Goal: Information Seeking & Learning: Check status

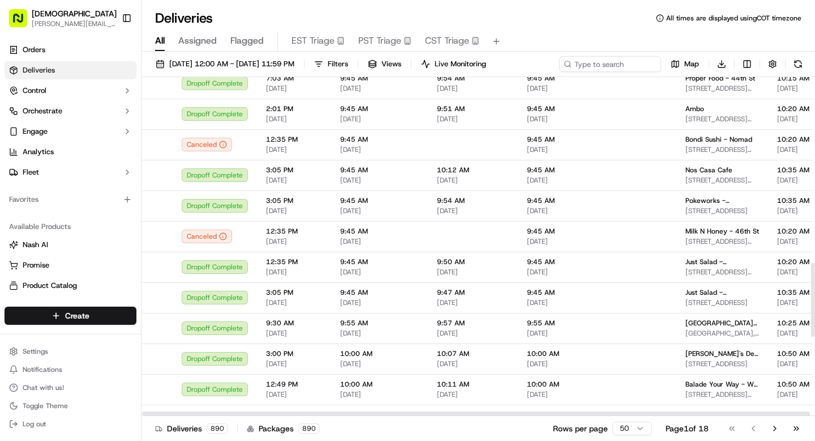
scroll to position [1213, 0]
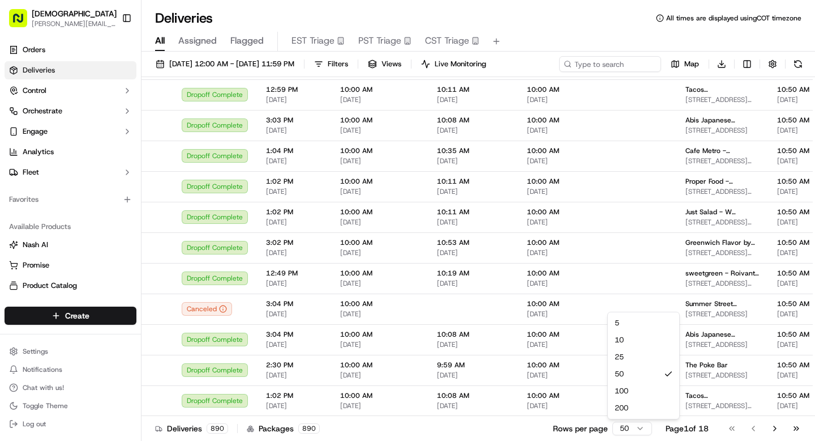
click at [640, 431] on html "Sharebite [PERSON_NAME][EMAIL_ADDRESS][DOMAIN_NAME] Toggle Sidebar Orders Deliv…" at bounding box center [407, 220] width 815 height 441
click at [776, 428] on html "Sharebite [PERSON_NAME][EMAIL_ADDRESS][DOMAIN_NAME] Toggle Sidebar Orders Deliv…" at bounding box center [407, 220] width 815 height 441
click at [775, 429] on button "Go to next page" at bounding box center [775, 428] width 19 height 16
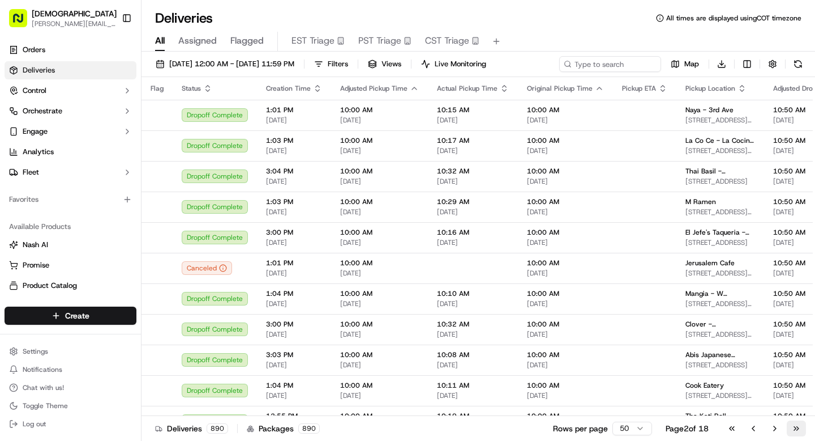
click at [794, 426] on button "Go to last page" at bounding box center [796, 428] width 19 height 16
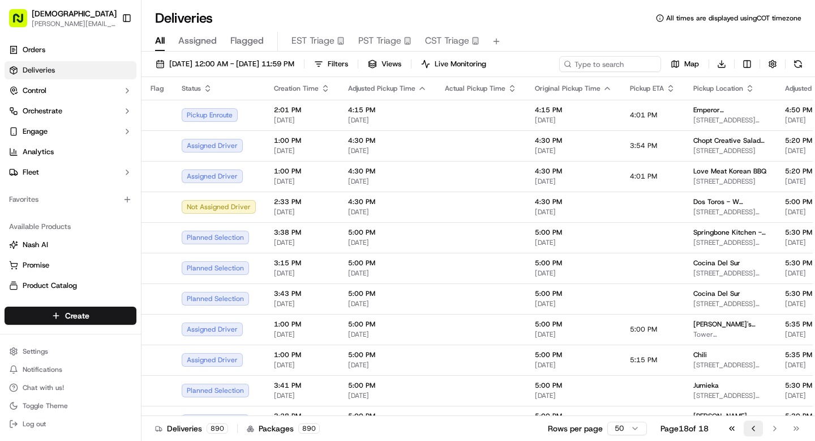
click at [753, 429] on button "Go to previous page" at bounding box center [753, 428] width 19 height 16
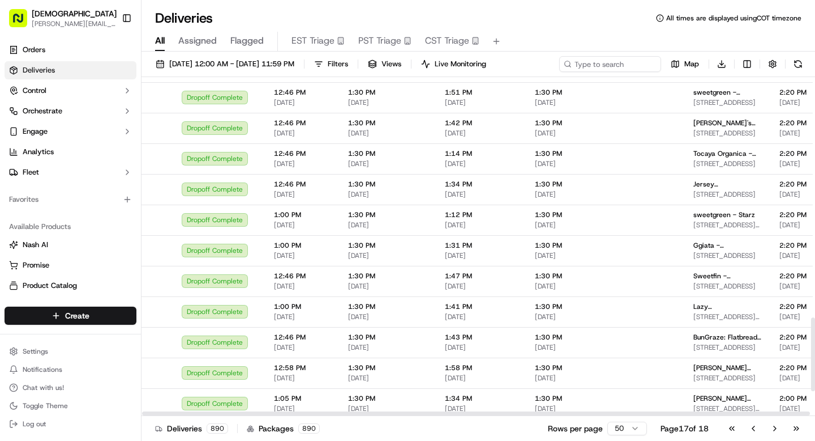
scroll to position [1213, 0]
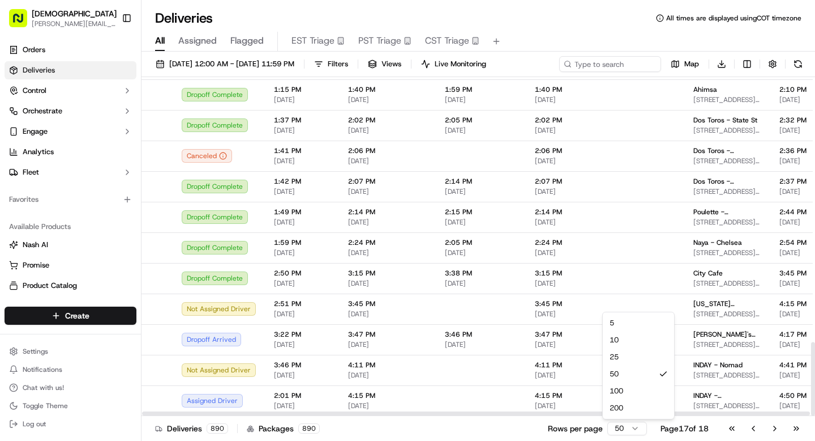
click at [633, 430] on html "Sharebite [PERSON_NAME][EMAIL_ADDRESS][DOMAIN_NAME] Toggle Sidebar Orders Deliv…" at bounding box center [407, 220] width 815 height 441
click at [478, 432] on html "Sharebite [PERSON_NAME][EMAIL_ADDRESS][DOMAIN_NAME] Toggle Sidebar Orders Deliv…" at bounding box center [407, 220] width 815 height 441
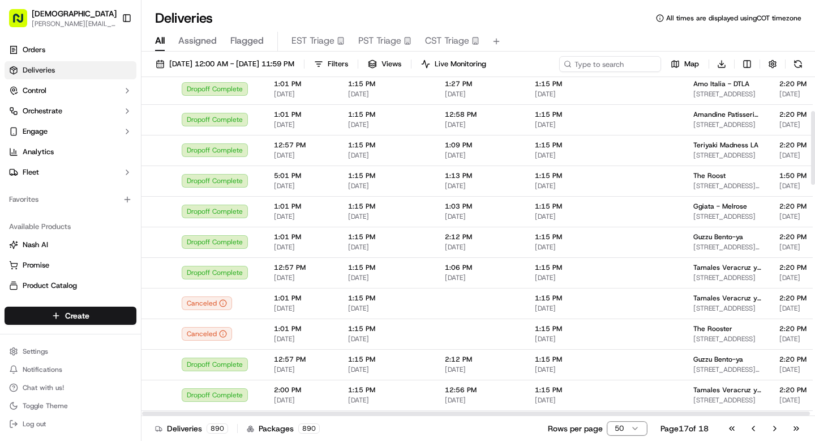
scroll to position [128, 0]
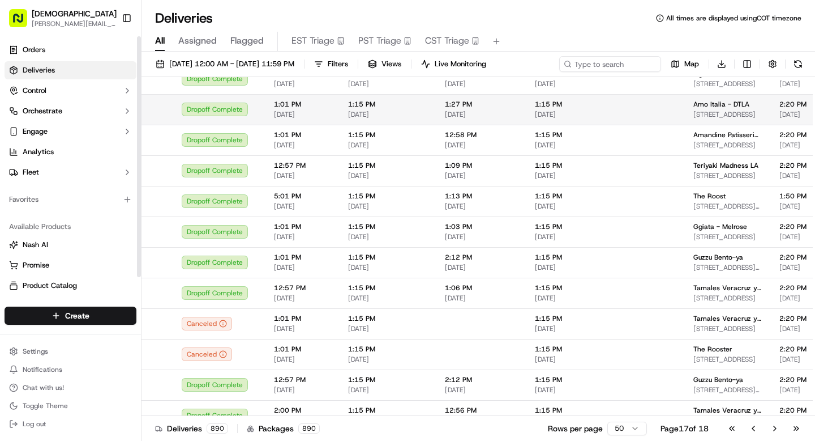
drag, startPoint x: 132, startPoint y: 15, endPoint x: 243, endPoint y: 101, distance: 140.1
click at [132, 15] on button "Toggle Sidebar" at bounding box center [126, 17] width 19 height 19
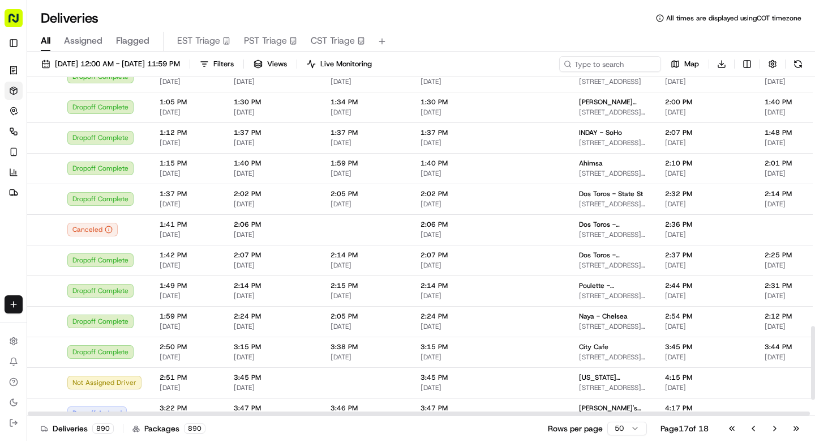
scroll to position [1213, 0]
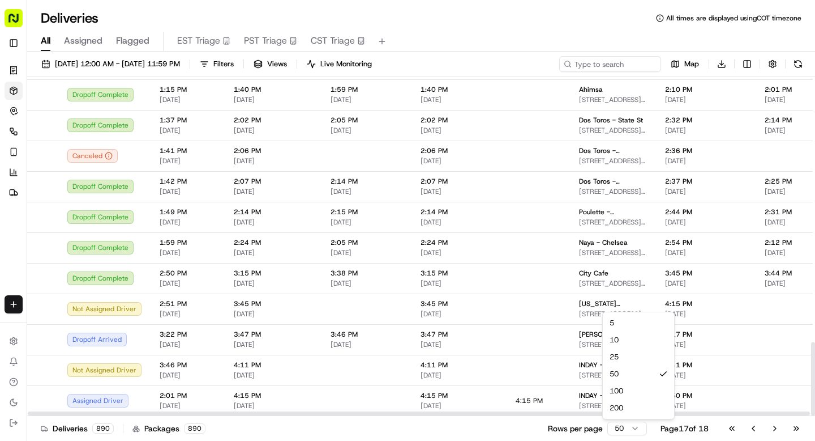
click at [626, 428] on html "Sharebite [PERSON_NAME][EMAIL_ADDRESS][DOMAIN_NAME] Toggle Sidebar Orders Deliv…" at bounding box center [407, 220] width 815 height 441
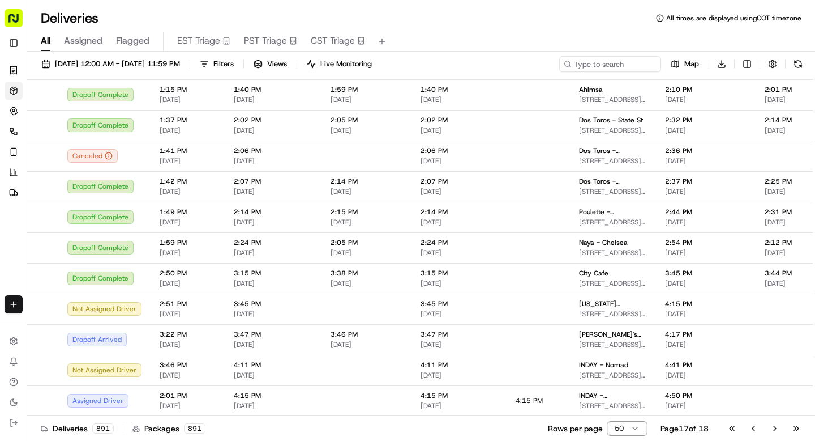
click at [488, 434] on html "Sharebite [PERSON_NAME][EMAIL_ADDRESS][DOMAIN_NAME] Toggle Sidebar Orders Deliv…" at bounding box center [407, 220] width 815 height 441
click at [632, 428] on html "Sharebite [PERSON_NAME][EMAIL_ADDRESS][DOMAIN_NAME] Toggle Sidebar Orders Deliv…" at bounding box center [407, 220] width 815 height 441
click at [500, 426] on html "Sharebite [PERSON_NAME][EMAIL_ADDRESS][DOMAIN_NAME] Toggle Sidebar Orders Deliv…" at bounding box center [407, 220] width 815 height 441
click at [634, 430] on html "Sharebite [PERSON_NAME][EMAIL_ADDRESS][DOMAIN_NAME] Toggle Sidebar Orders Deliv…" at bounding box center [407, 220] width 815 height 441
